Goal: Task Accomplishment & Management: Complete application form

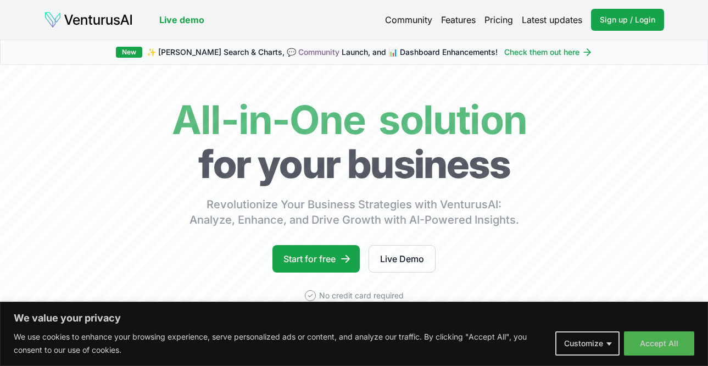
click at [667, 346] on button "Accept All" at bounding box center [659, 343] width 70 height 24
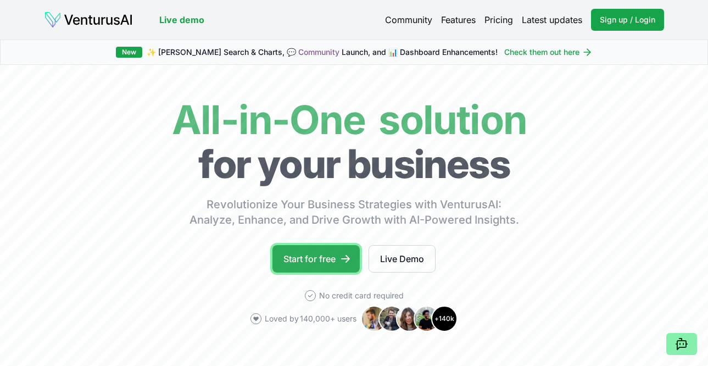
click at [321, 261] on link "Start for free" at bounding box center [316, 258] width 87 height 27
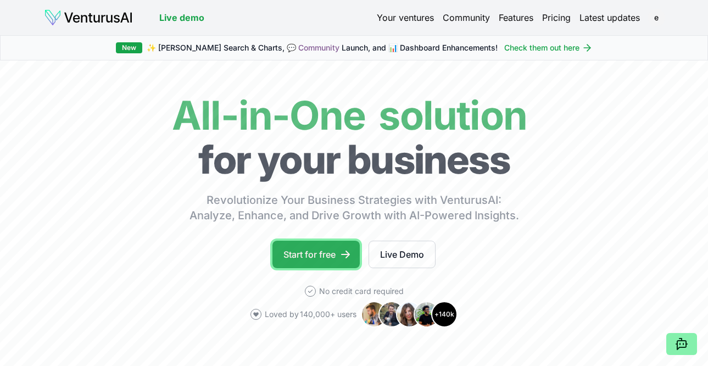
click at [323, 255] on link "Start for free" at bounding box center [316, 254] width 87 height 27
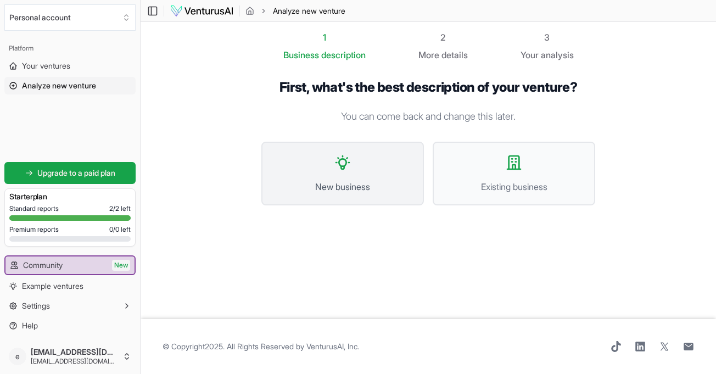
click at [343, 184] on span "New business" at bounding box center [343, 186] width 138 height 13
